Goal: Navigation & Orientation: Find specific page/section

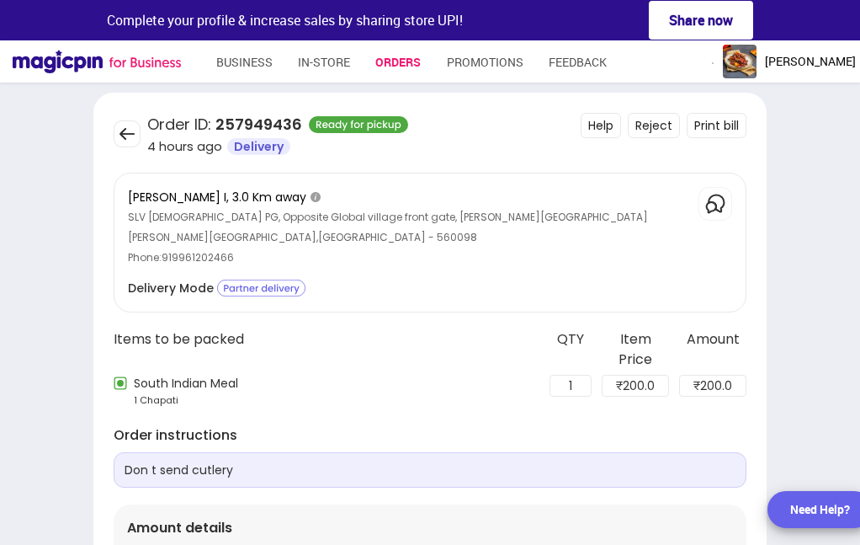
scroll to position [228, 0]
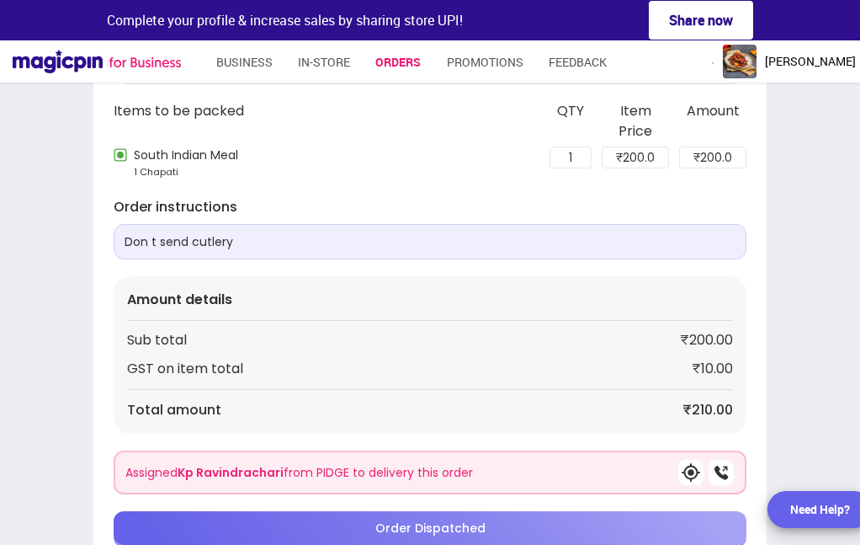
click at [810, 50] on div "[PERSON_NAME]" at bounding box center [789, 62] width 133 height 34
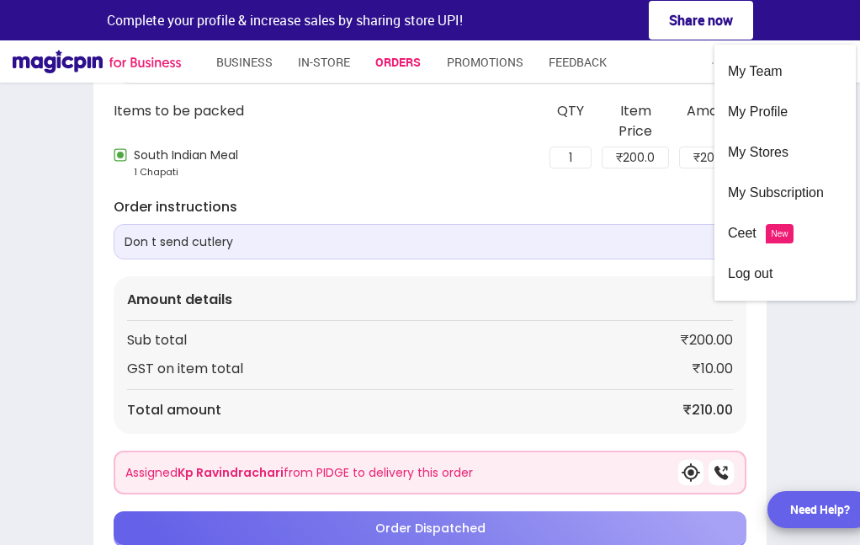
click at [798, 106] on div "My Profile" at bounding box center [785, 112] width 114 height 40
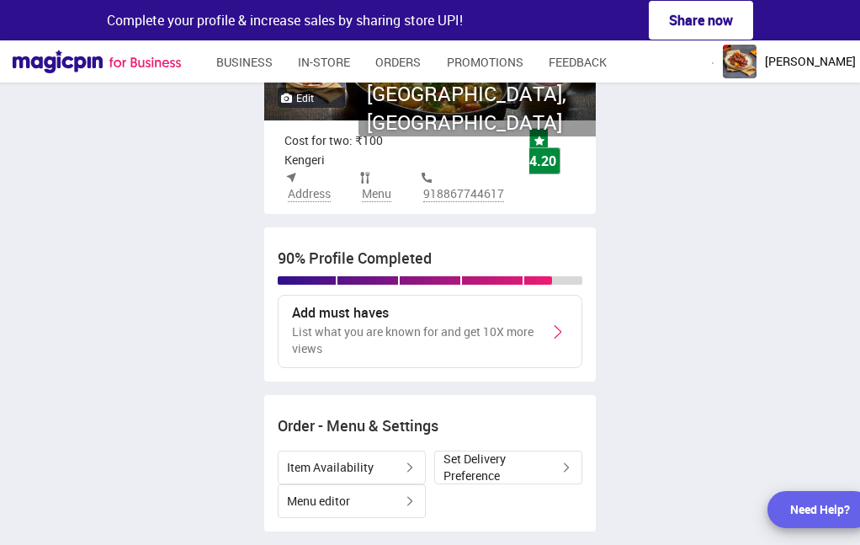
scroll to position [28, 0]
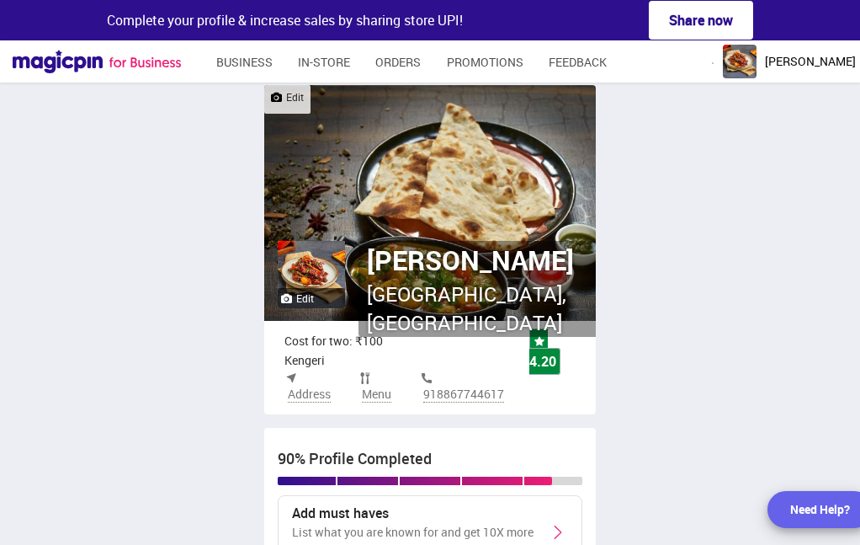
click at [837, 66] on span "[PERSON_NAME]" at bounding box center [810, 61] width 91 height 17
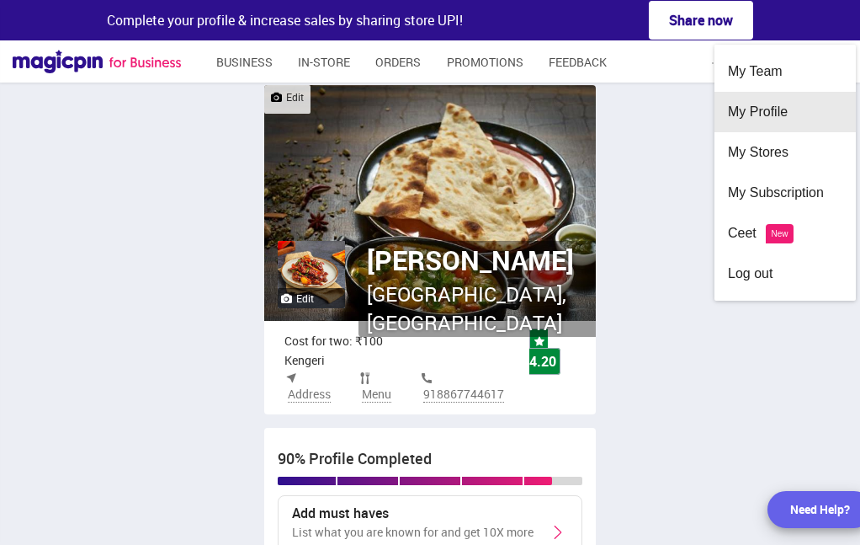
click at [816, 110] on div "My Profile" at bounding box center [785, 112] width 114 height 40
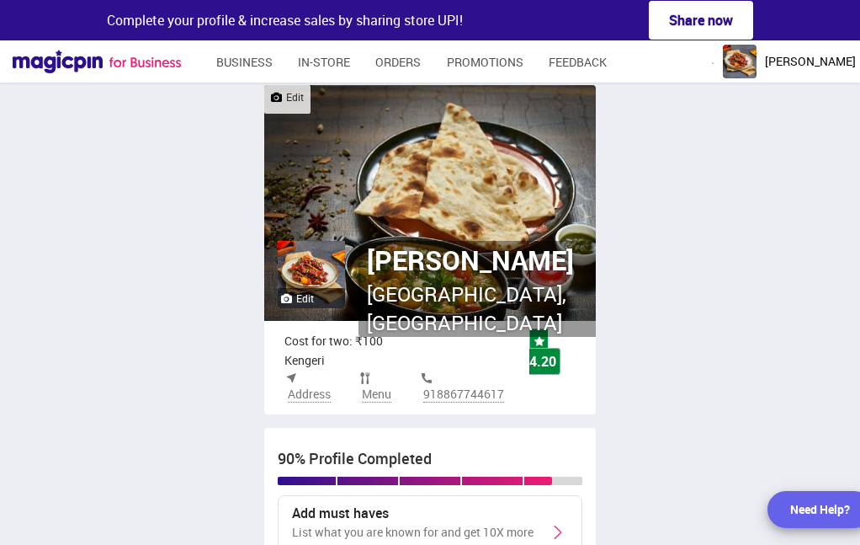
click at [840, 64] on span "[PERSON_NAME]" at bounding box center [810, 61] width 91 height 17
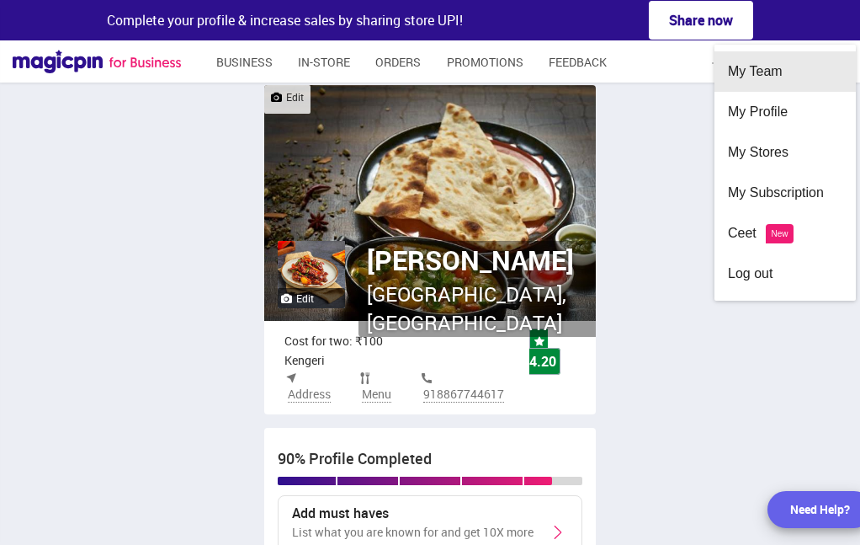
click at [801, 55] on div "My Team" at bounding box center [785, 71] width 114 height 40
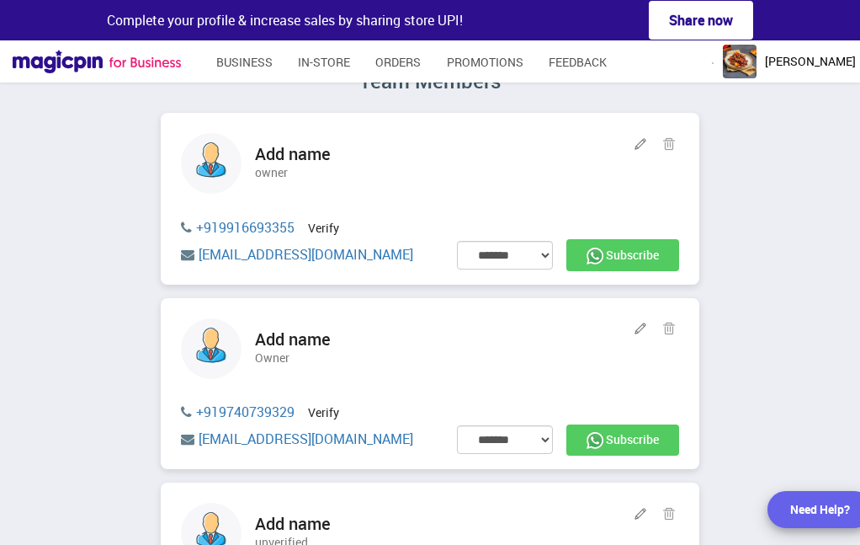
click at [819, 66] on span "[PERSON_NAME]" at bounding box center [810, 61] width 91 height 17
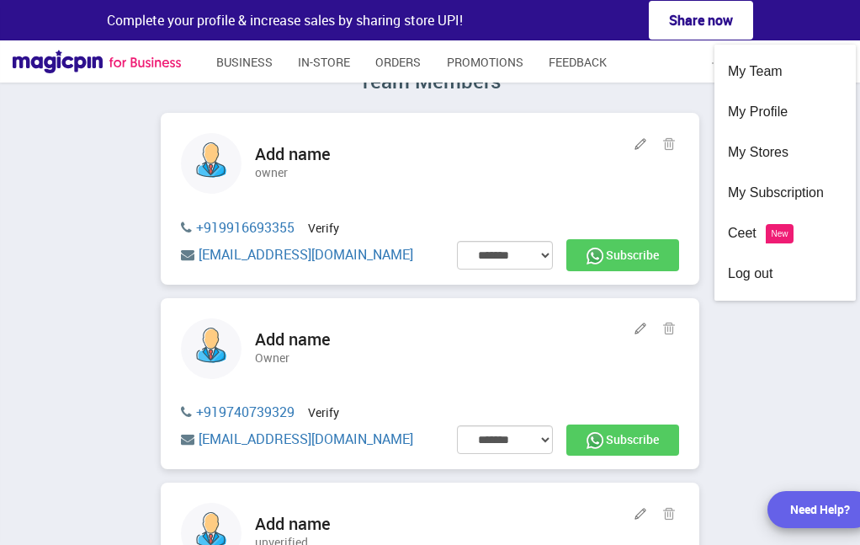
click at [800, 155] on div "My Stores" at bounding box center [785, 152] width 114 height 40
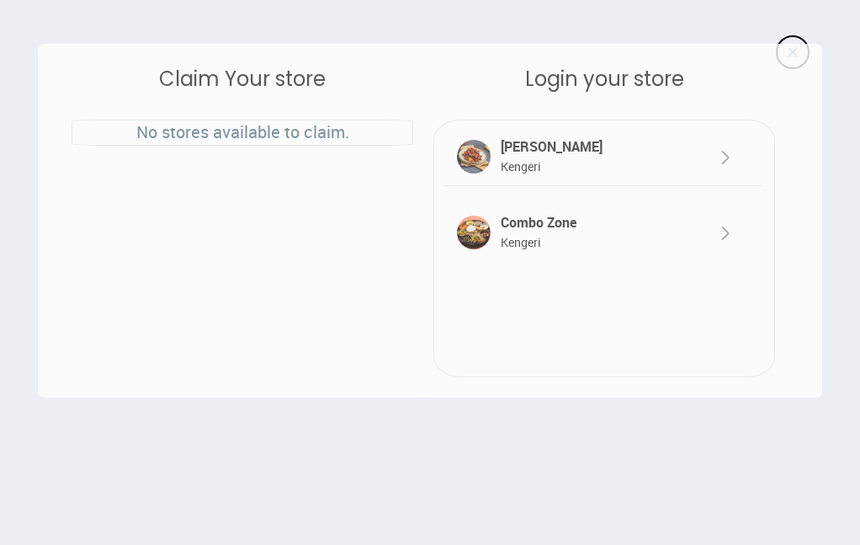
click at [739, 154] on div "[PERSON_NAME]" at bounding box center [603, 156] width 318 height 59
click at [724, 153] on img at bounding box center [725, 157] width 20 height 20
click at [605, 160] on div "[PERSON_NAME]" at bounding box center [590, 156] width 186 height 39
click at [633, 158] on div "[PERSON_NAME]" at bounding box center [590, 156] width 186 height 39
click at [718, 156] on img at bounding box center [725, 157] width 20 height 20
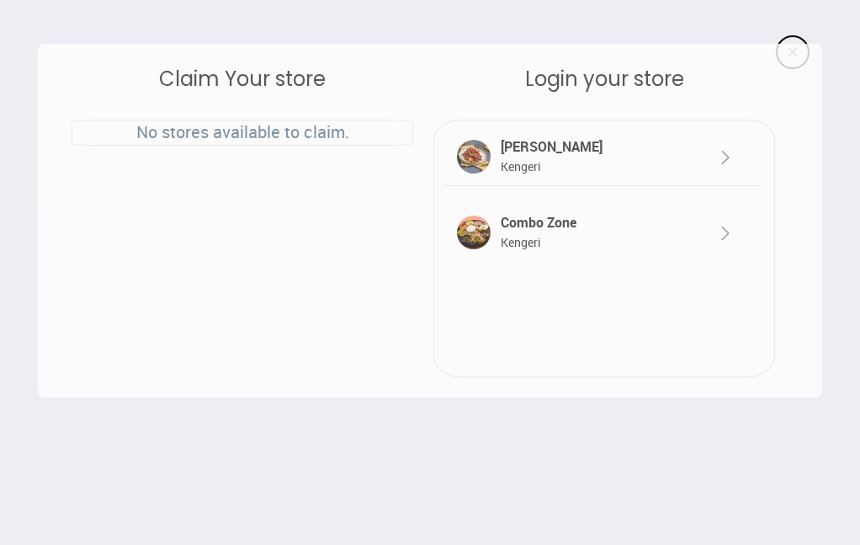
click at [715, 151] on img at bounding box center [725, 157] width 20 height 20
click at [707, 158] on div at bounding box center [709, 148] width 53 height 40
click at [677, 81] on div "Login your store" at bounding box center [604, 79] width 342 height 30
click at [793, 52] on div "Claim Your store No stores available to claim. Login your store [GEOGRAPHIC_DAT…" at bounding box center [430, 220] width 784 height 353
click at [796, 60] on div "Claim Your store No stores available to claim. Login your store [GEOGRAPHIC_DAT…" at bounding box center [430, 220] width 784 height 353
